Goal: Book appointment/travel/reservation

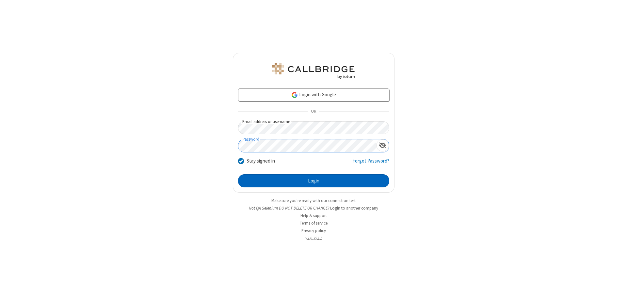
click at [313, 181] on button "Login" at bounding box center [313, 180] width 151 height 13
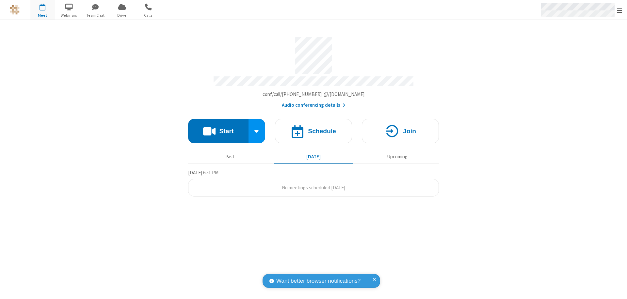
click at [619, 10] on span "Open menu" at bounding box center [618, 10] width 5 height 7
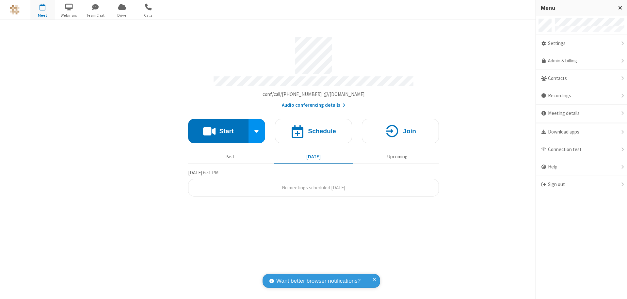
click at [42, 10] on span "button" at bounding box center [42, 6] width 24 height 11
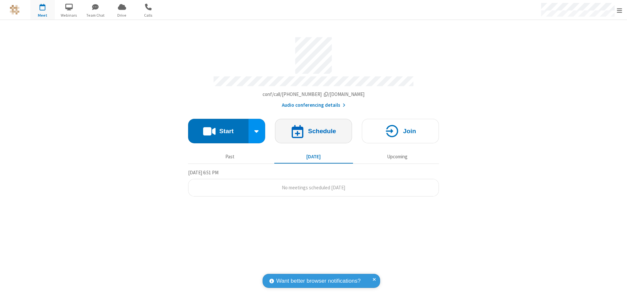
click at [313, 128] on h4 "Schedule" at bounding box center [322, 131] width 28 height 6
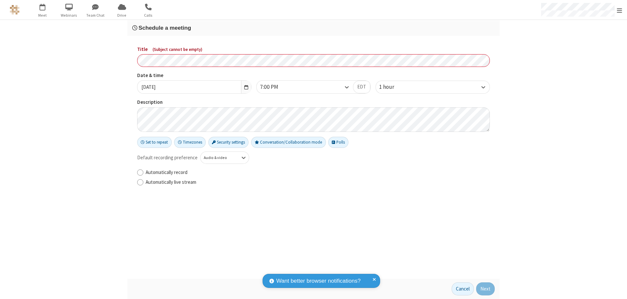
click at [313, 28] on h3 "Schedule a meeting" at bounding box center [313, 28] width 362 height 6
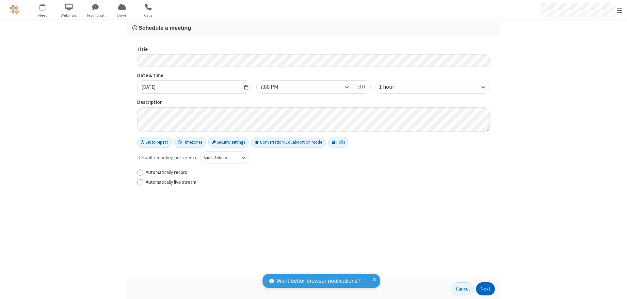
click at [485, 289] on button "Next" at bounding box center [485, 288] width 19 height 13
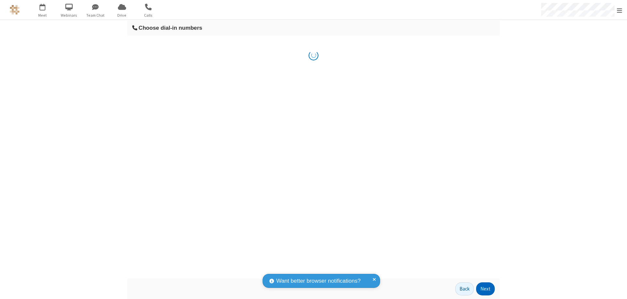
click at [485, 289] on button "Next" at bounding box center [485, 288] width 19 height 13
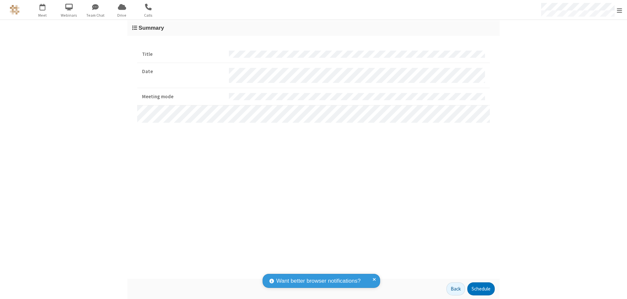
click at [480, 289] on button "Schedule" at bounding box center [480, 288] width 27 height 13
